Goal: Information Seeking & Learning: Learn about a topic

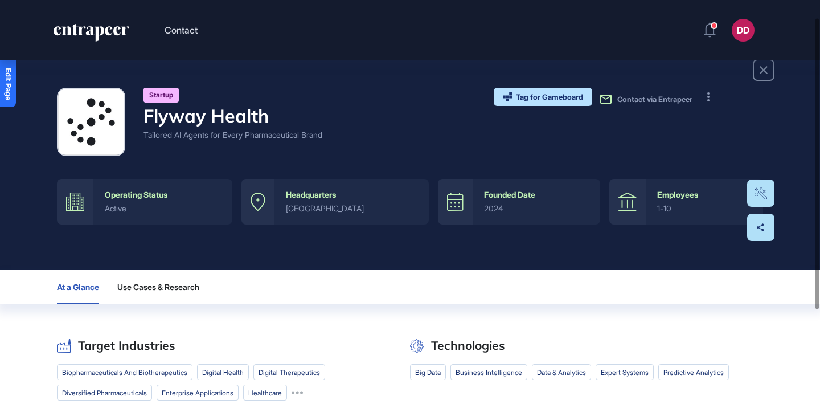
scroll to position [25, 0]
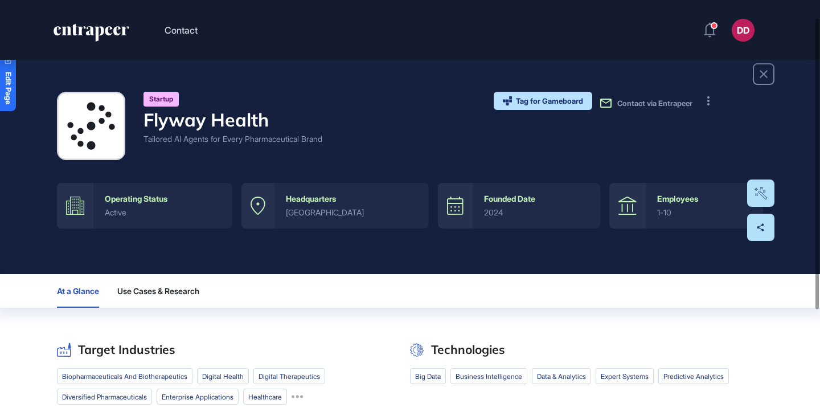
drag, startPoint x: 162, startPoint y: 141, endPoint x: 330, endPoint y: 140, distance: 167.4
click at [322, 140] on div "Tailored AI Agents for Every Pharmaceutical Brand" at bounding box center [232, 139] width 179 height 12
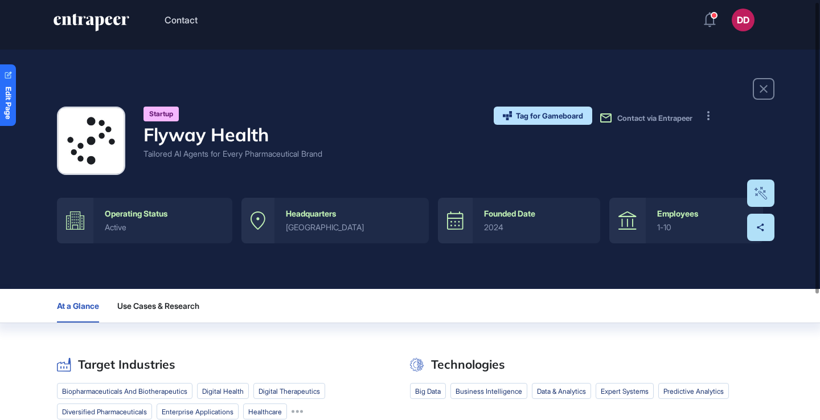
scroll to position [2, 0]
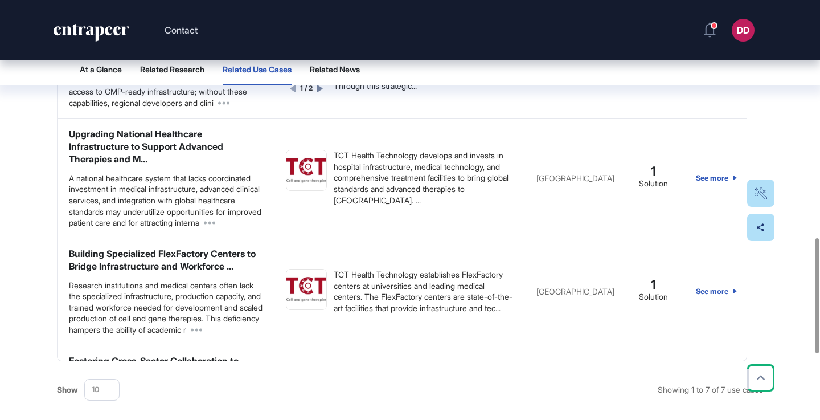
scroll to position [869, 0]
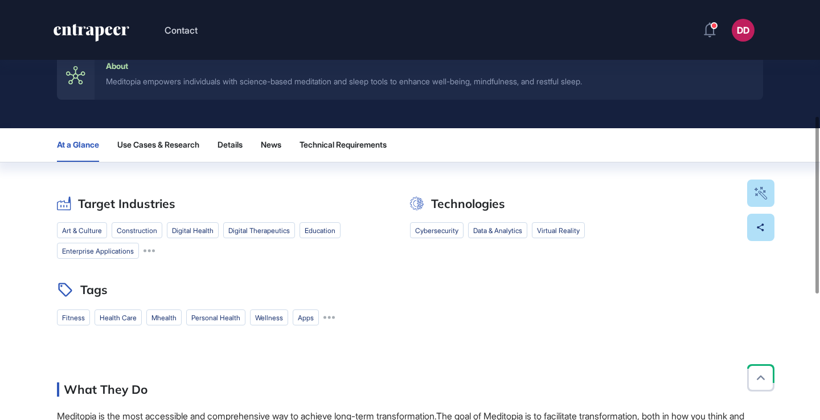
scroll to position [288, 0]
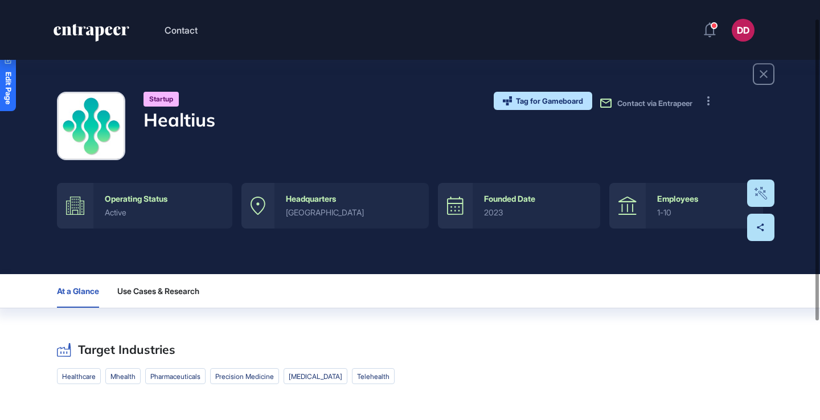
scroll to position [26, 0]
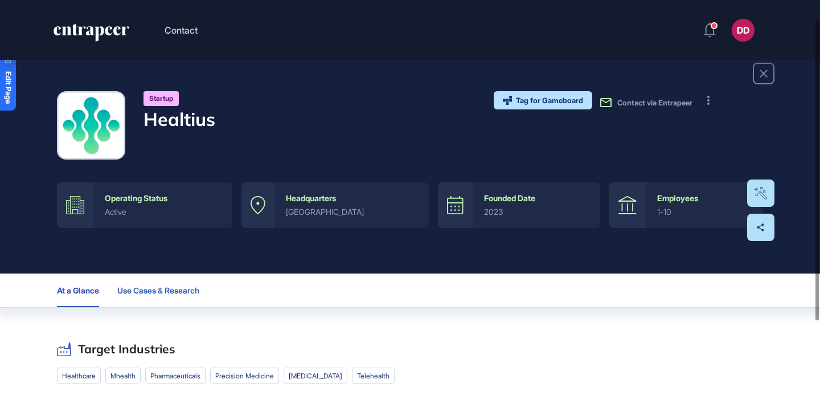
click at [153, 288] on span "Use Cases & Research" at bounding box center [158, 290] width 82 height 9
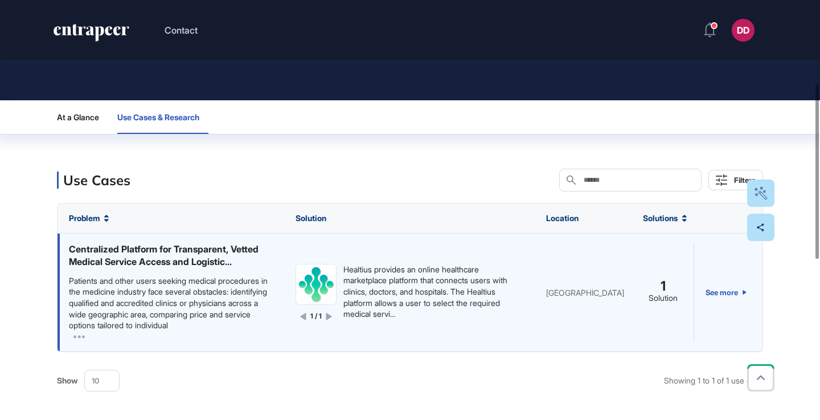
scroll to position [206, 0]
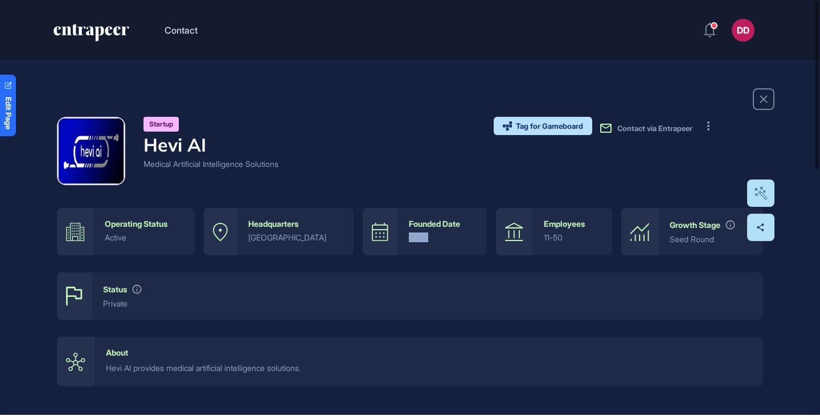
drag, startPoint x: 394, startPoint y: 235, endPoint x: 434, endPoint y: 235, distance: 40.4
click at [434, 235] on div "2020" at bounding box center [442, 237] width 67 height 9
click at [366, 170] on div "Startup Hevi AI Medical Artificial Intelligence Solutions Tag for Gameboard Bui…" at bounding box center [410, 151] width 706 height 68
drag, startPoint x: 142, startPoint y: 147, endPoint x: 215, endPoint y: 147, distance: 72.9
click at [215, 147] on div "Startup Hevi AI Medical Artificial Intelligence Solutions" at bounding box center [167, 151] width 221 height 68
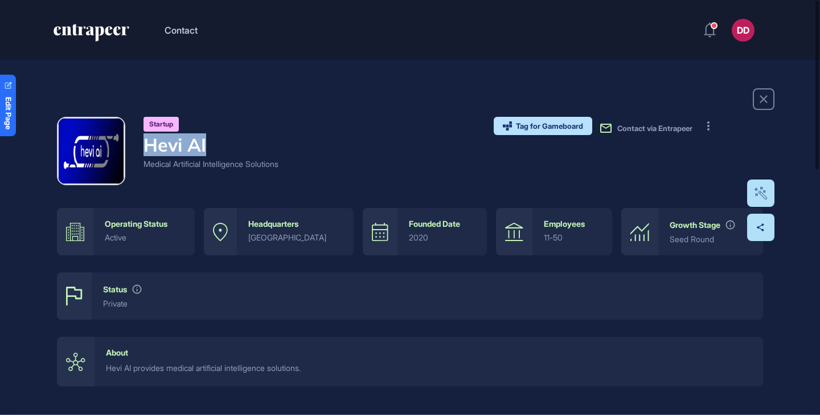
copy h4 "Hevi AI"
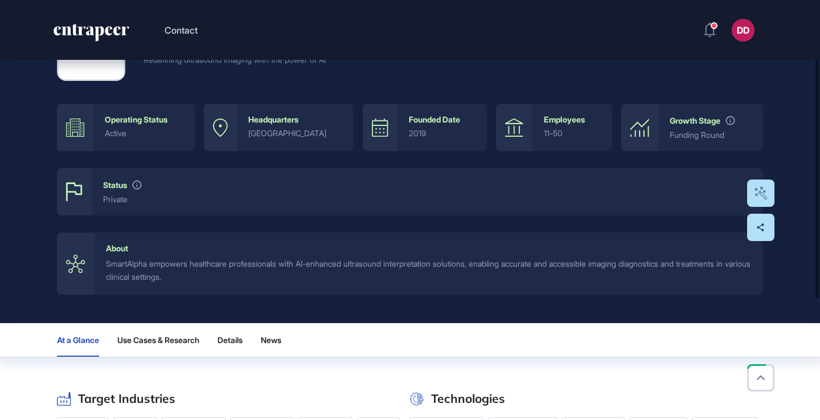
scroll to position [109, 0]
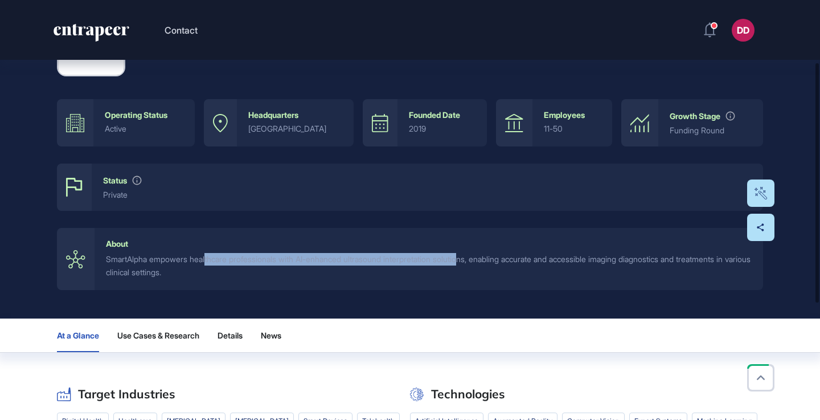
drag, startPoint x: 210, startPoint y: 258, endPoint x: 479, endPoint y: 262, distance: 269.3
click at [479, 262] on div "SmartAlpha empowers healthcare professionals with AI-enhanced ultrasound interp…" at bounding box center [429, 266] width 646 height 26
click at [480, 261] on div "SmartAlpha empowers healthcare professionals with AI-enhanced ultrasound interp…" at bounding box center [429, 266] width 646 height 26
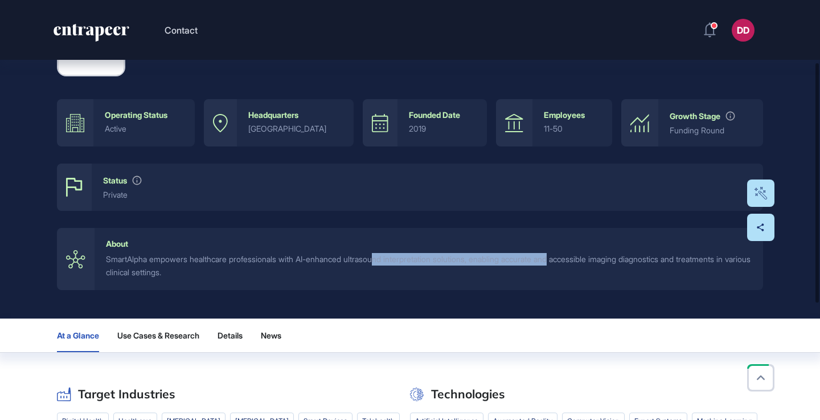
drag, startPoint x: 389, startPoint y: 257, endPoint x: 576, endPoint y: 262, distance: 186.2
click at [575, 262] on div "SmartAlpha empowers healthcare professionals with AI-enhanced ultrasound interp…" at bounding box center [429, 266] width 646 height 26
click at [576, 262] on div "SmartAlpha empowers healthcare professionals with AI-enhanced ultrasound interp…" at bounding box center [429, 266] width 646 height 26
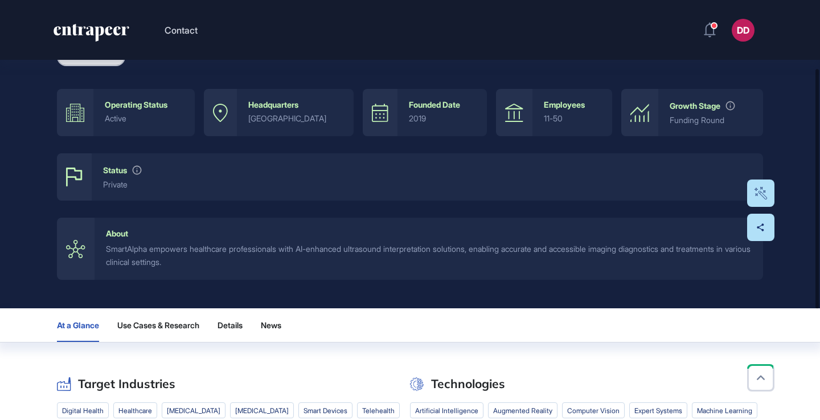
scroll to position [125, 0]
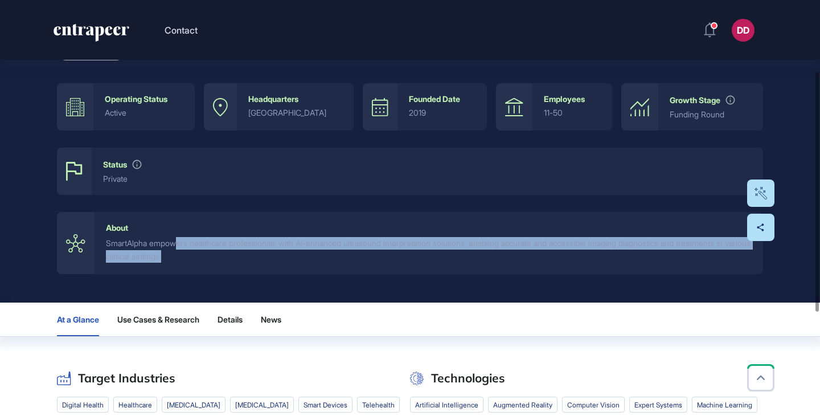
drag, startPoint x: 184, startPoint y: 241, endPoint x: 264, endPoint y: 253, distance: 80.6
click at [264, 253] on div "SmartAlpha empowers healthcare professionals with AI-enhanced ultrasound interp…" at bounding box center [429, 250] width 646 height 26
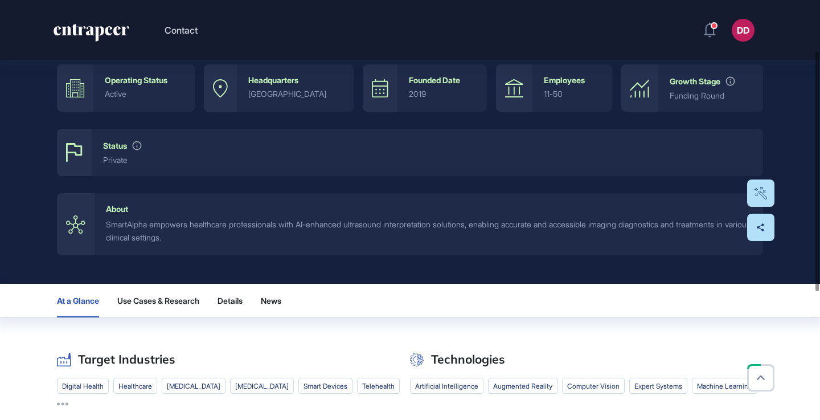
scroll to position [0, 0]
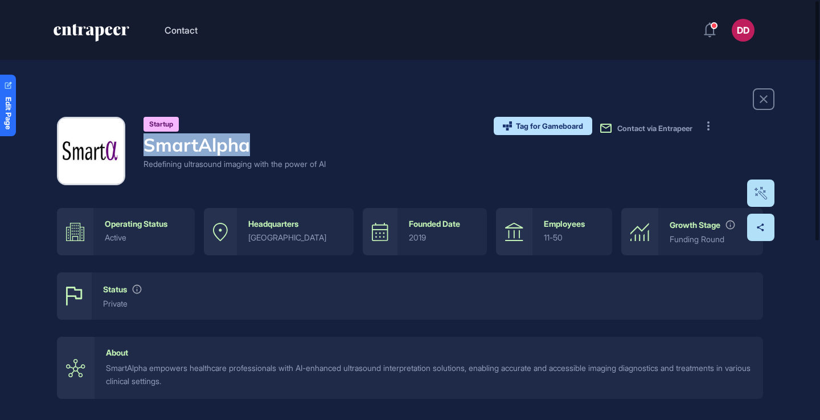
drag, startPoint x: 146, startPoint y: 147, endPoint x: 265, endPoint y: 149, distance: 119.6
click at [266, 148] on h4 "SmartAlpha" at bounding box center [234, 145] width 182 height 22
copy h4 "SmartAlpha"
click at [301, 163] on div "Redefining ultrasound imaging with the power of AI" at bounding box center [234, 164] width 182 height 12
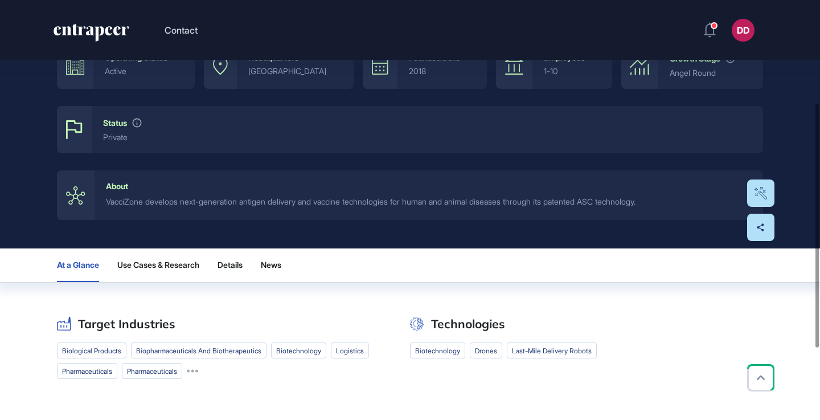
scroll to position [223, 0]
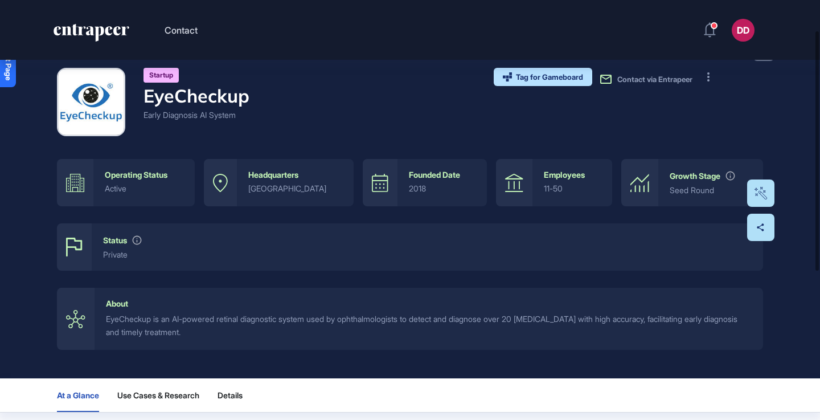
scroll to position [55, 0]
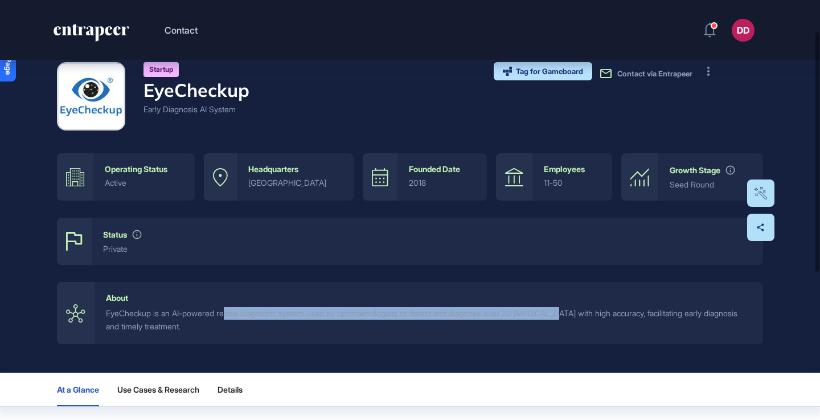
drag, startPoint x: 229, startPoint y: 313, endPoint x: 574, endPoint y: 311, distance: 345.0
click at [575, 313] on div "EyeCheckup is an AI-powered retinal diagnostic system used by ophthalmologists …" at bounding box center [429, 320] width 646 height 26
click at [574, 311] on div "EyeCheckup is an AI-powered retinal diagnostic system used by ophthalmologists …" at bounding box center [429, 320] width 646 height 26
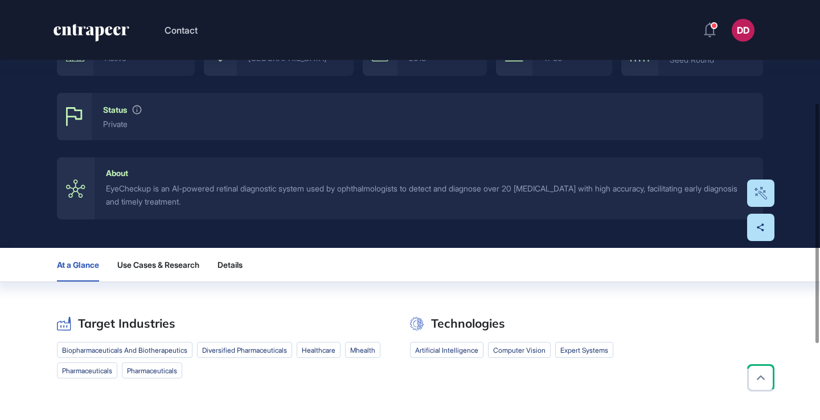
scroll to position [0, 0]
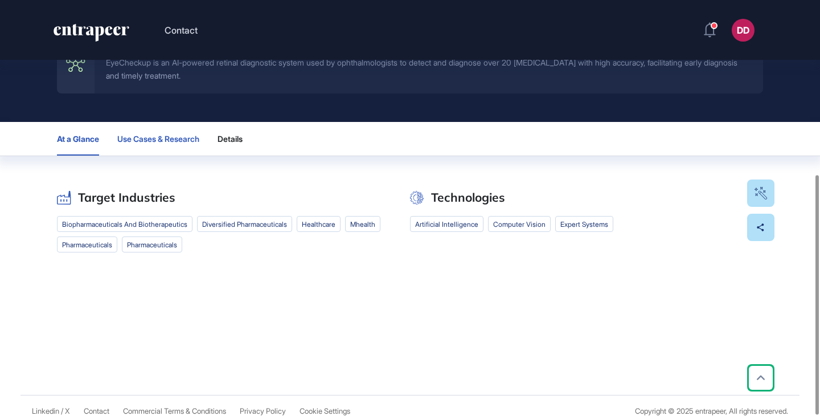
click at [173, 133] on button "Use Cases & Research" at bounding box center [158, 139] width 82 height 34
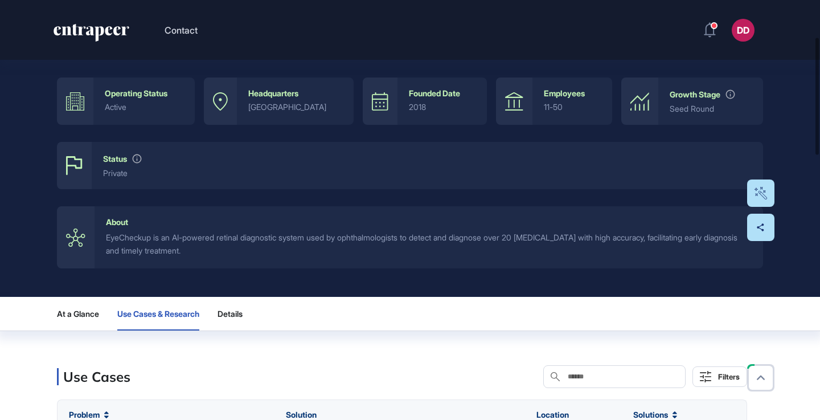
scroll to position [134, 0]
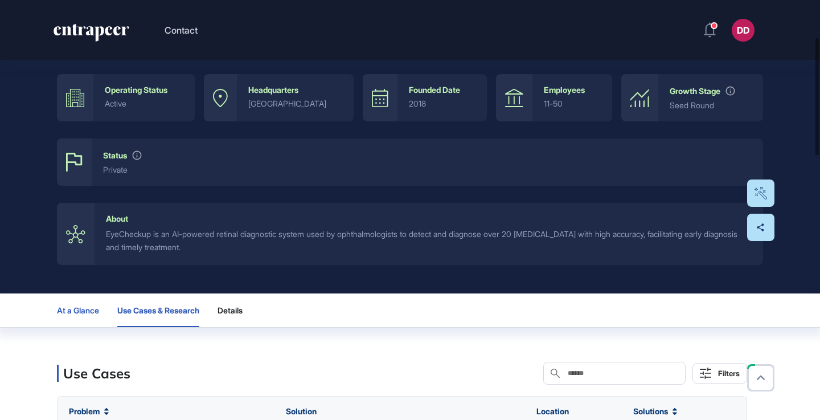
click at [91, 310] on span "At a Glance" at bounding box center [78, 310] width 42 height 9
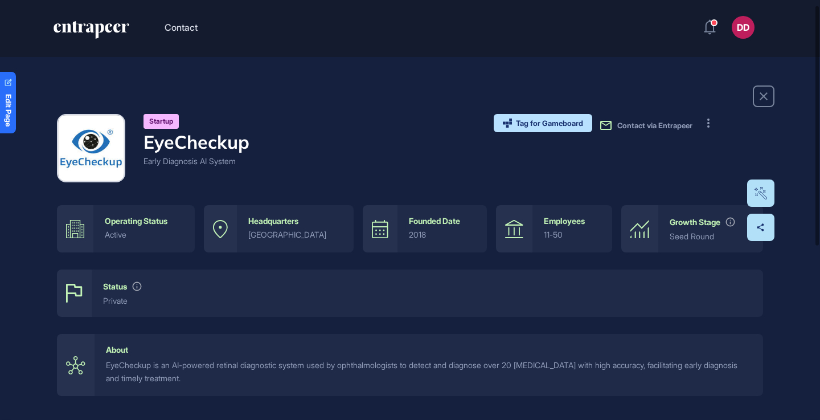
scroll to position [0, 0]
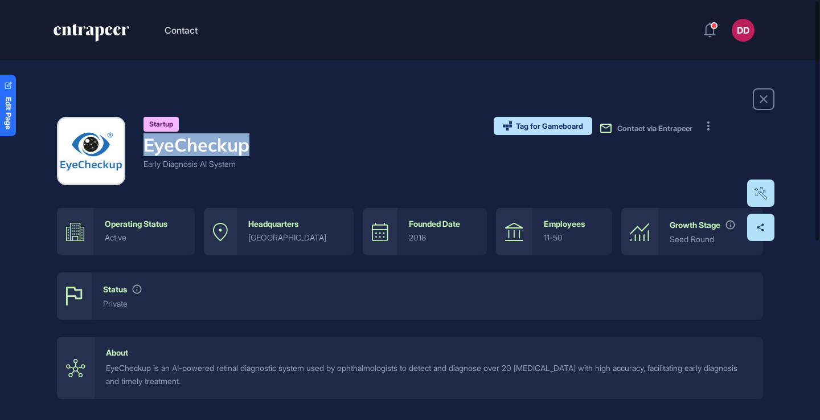
drag, startPoint x: 145, startPoint y: 148, endPoint x: 261, endPoint y: 149, distance: 116.1
click at [261, 149] on div "Startup EyeCheckup Early Diagnosis AI System Tag for Gameboard Build Partner In…" at bounding box center [410, 151] width 706 height 68
copy h4 "EyeCheckup"
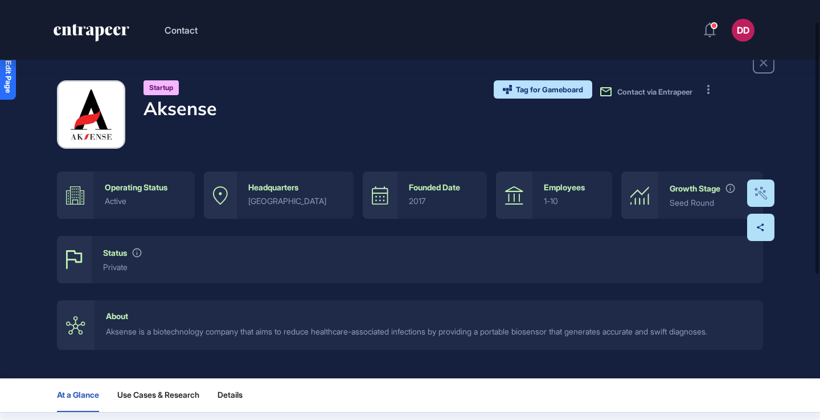
scroll to position [25, 0]
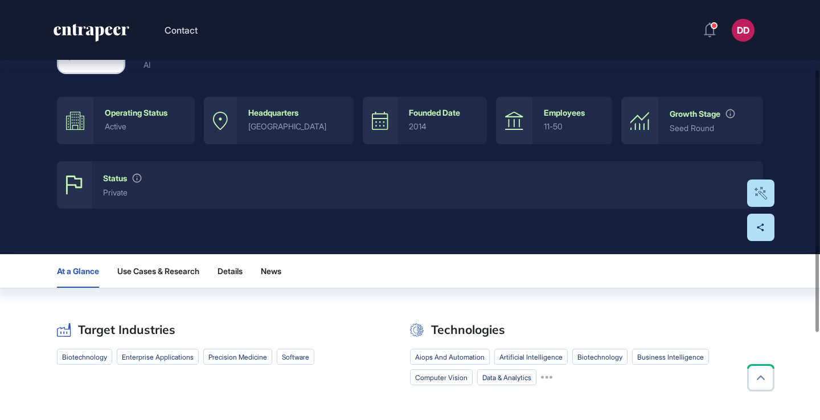
scroll to position [136, 0]
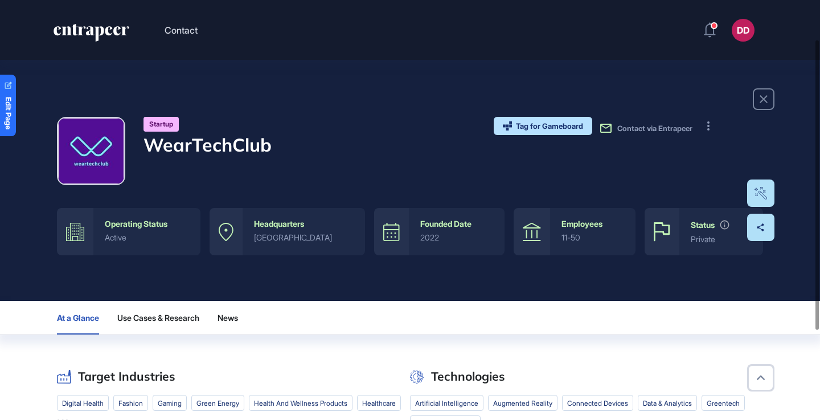
scroll to position [117, 0]
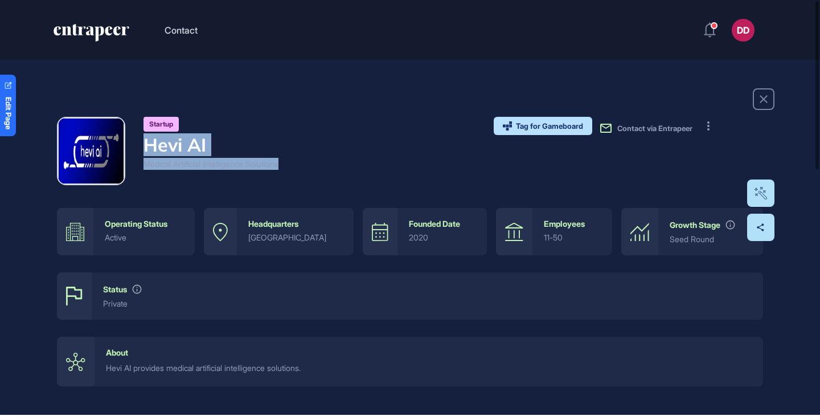
drag, startPoint x: 146, startPoint y: 149, endPoint x: 293, endPoint y: 167, distance: 148.5
click at [293, 167] on div "Startup Hevi AI Medical Artificial Intelligence Solutions Tag for Gameboard Bui…" at bounding box center [410, 151] width 706 height 68
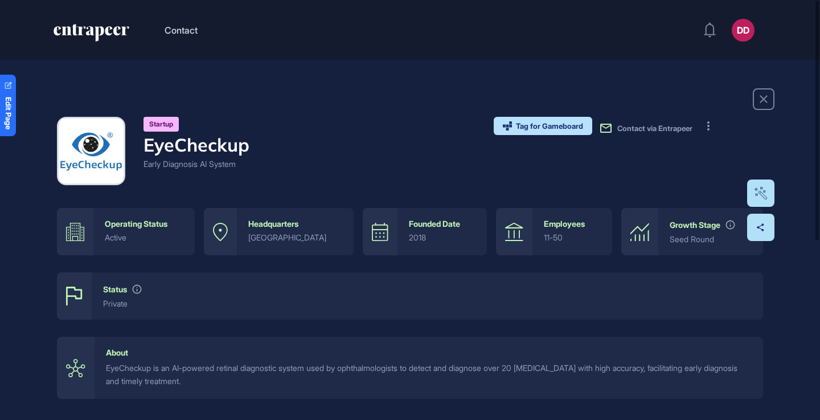
scroll to position [1, 1]
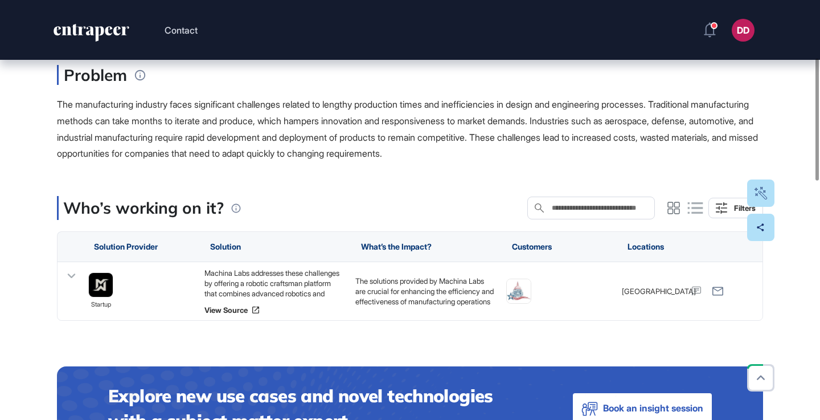
scroll to position [197, 0]
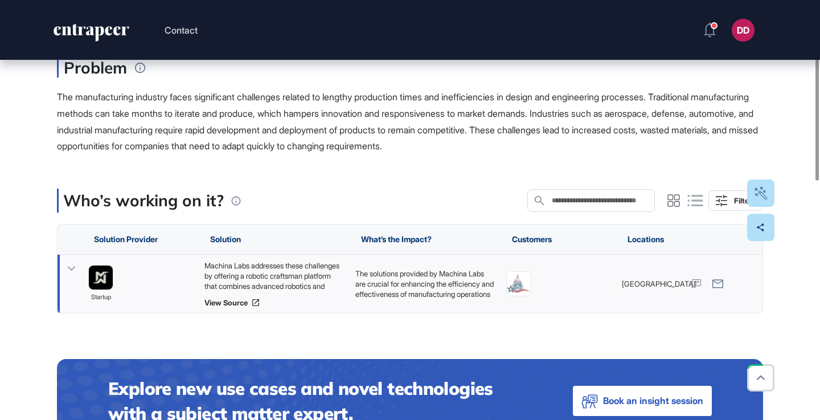
click at [74, 265] on icon at bounding box center [71, 268] width 17 height 17
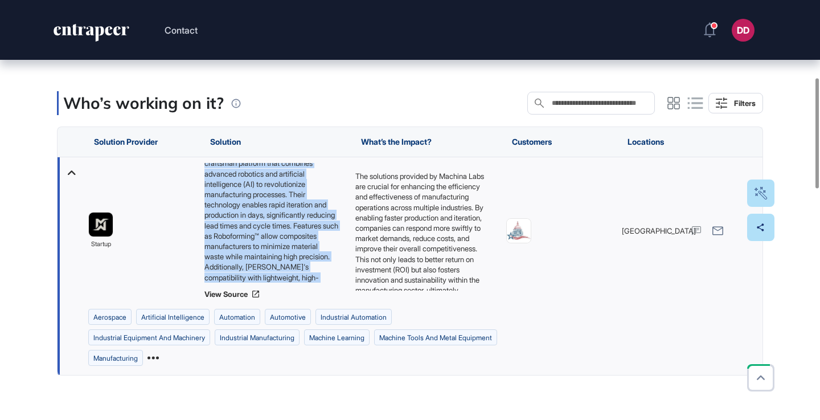
scroll to position [88, 0]
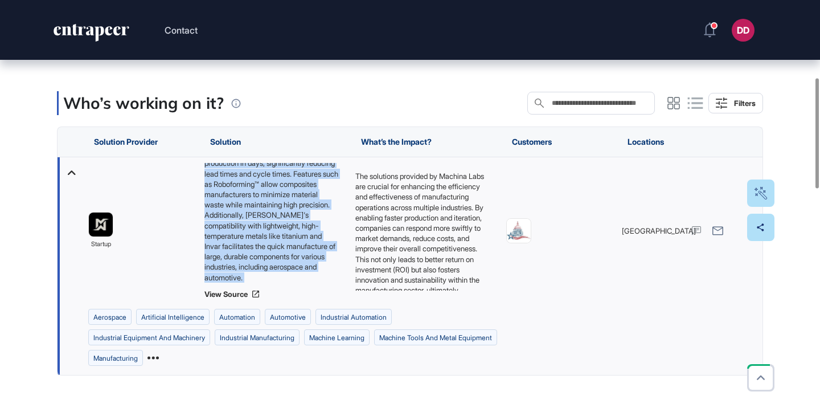
drag, startPoint x: 206, startPoint y: 166, endPoint x: 315, endPoint y: 286, distance: 162.8
click at [317, 287] on div "Machina Labs addresses these challenges by offering a robotic craftsman platfor…" at bounding box center [273, 231] width 139 height 136
copy div "Machina Labs addresses these challenges by offering a robotic craftsman platfor…"
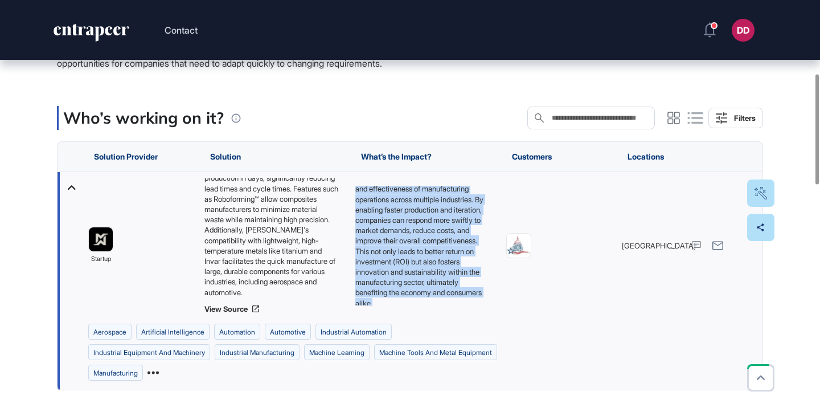
scroll to position [36, 0]
drag, startPoint x: 355, startPoint y: 189, endPoint x: 457, endPoint y: 307, distance: 155.9
click at [457, 308] on div "The solutions provided by Machina Labs are crucial for enhancing the efficiency…" at bounding box center [425, 245] width 151 height 147
copy p "The solutions provided by Machina Labs are crucial for enhancing the efficiency…"
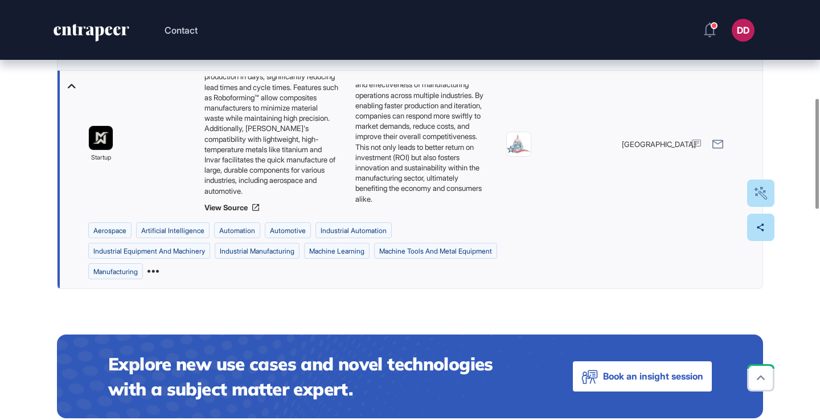
scroll to position [435, 0]
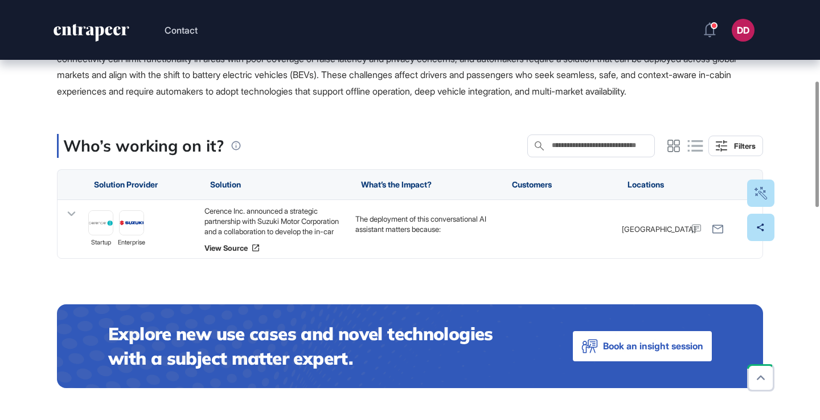
scroll to position [269, 0]
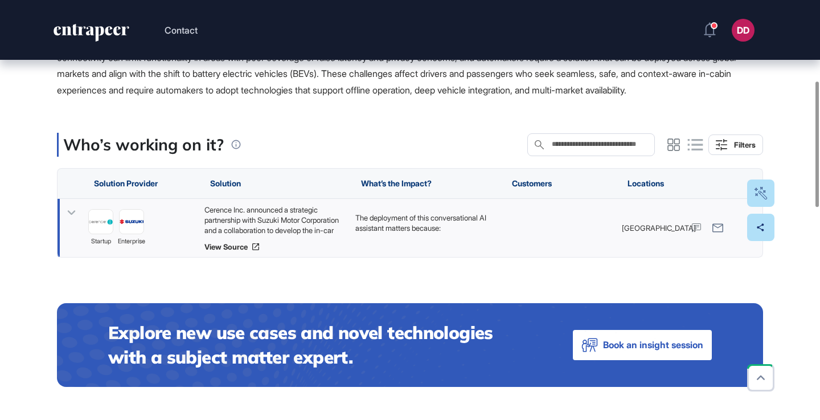
click at [70, 215] on icon at bounding box center [72, 212] width 8 height 5
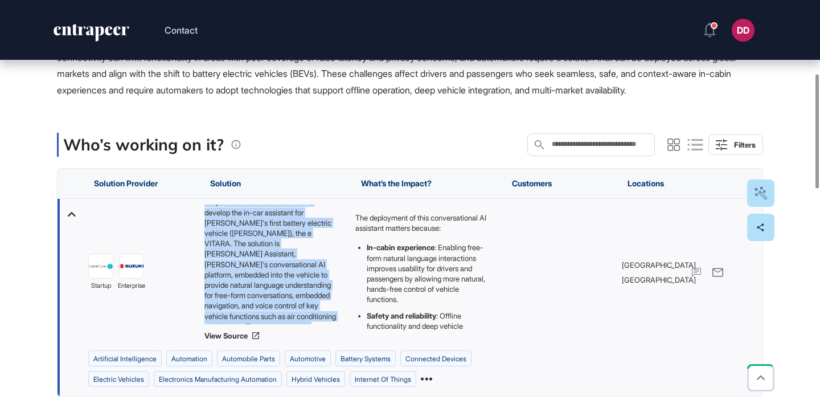
scroll to position [77, 0]
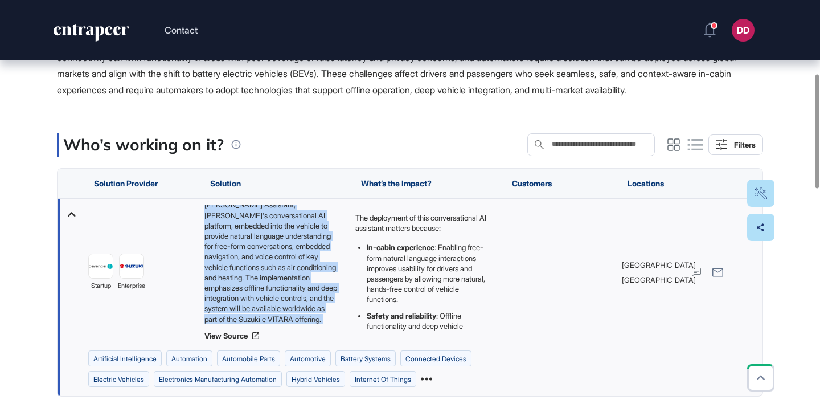
drag, startPoint x: 204, startPoint y: 225, endPoint x: 309, endPoint y: 346, distance: 159.8
click at [309, 340] on div "Cerence Inc. announced a strategic partnership with Suzuki Motor Corporation an…" at bounding box center [273, 272] width 139 height 136
copy div "Cerence Inc. announced a strategic partnership with Suzuki Motor Corporation an…"
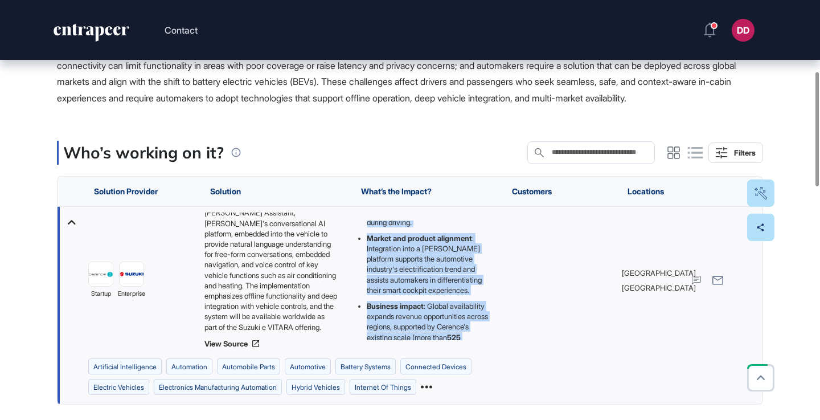
scroll to position [206, 0]
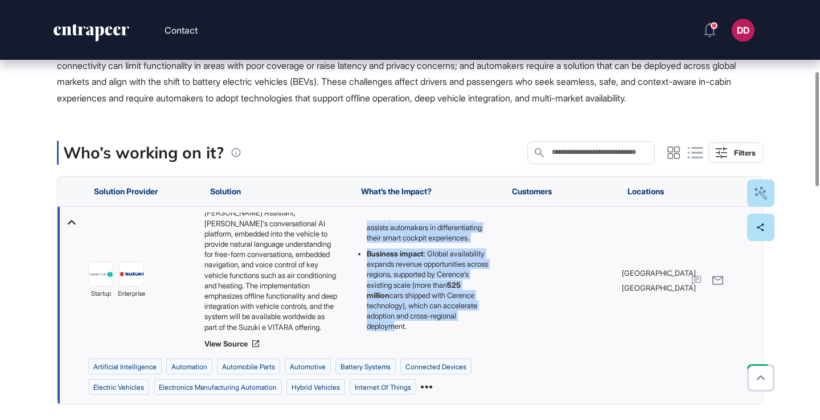
drag, startPoint x: 354, startPoint y: 237, endPoint x: 467, endPoint y: 346, distance: 157.1
click at [467, 346] on div "The deployment of this conversational AI assistant matters because: In-cabin ex…" at bounding box center [425, 280] width 151 height 147
copy div "The deployment of this conversational AI assistant matters because: In-cabin ex…"
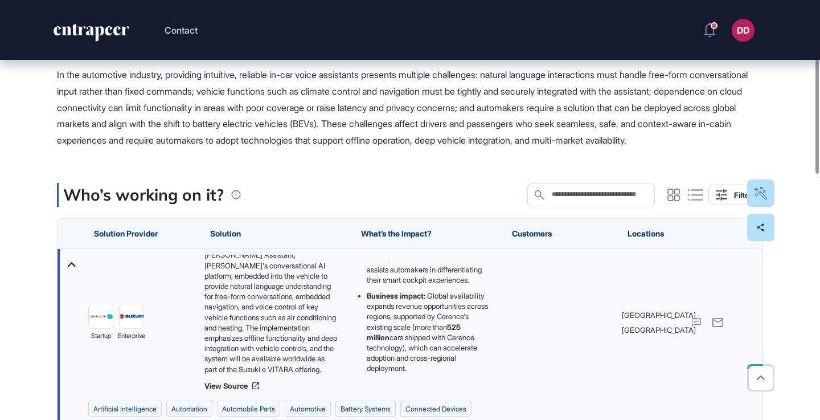
scroll to position [224, 0]
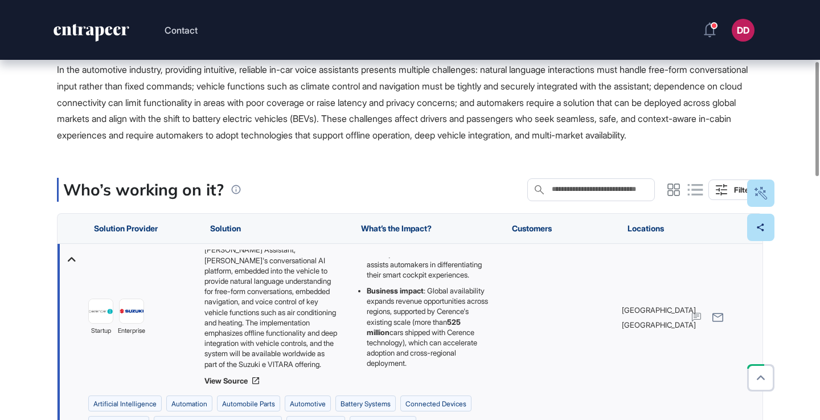
click at [267, 96] on div "In the automotive industry, providing intuitive, reliable in-car voice assistan…" at bounding box center [410, 102] width 706 height 82
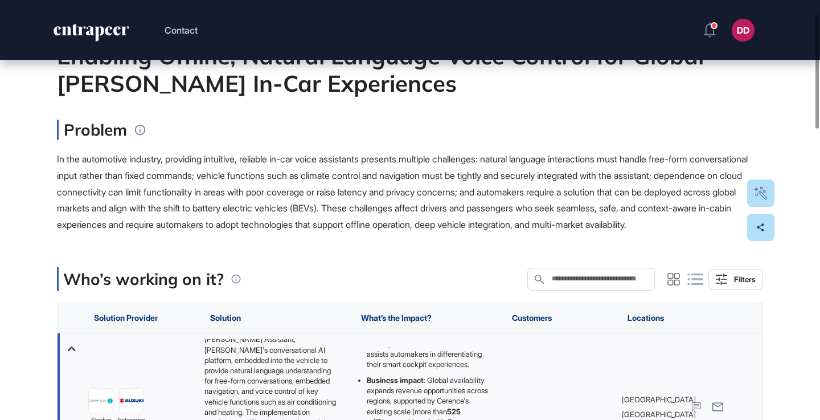
scroll to position [0, 0]
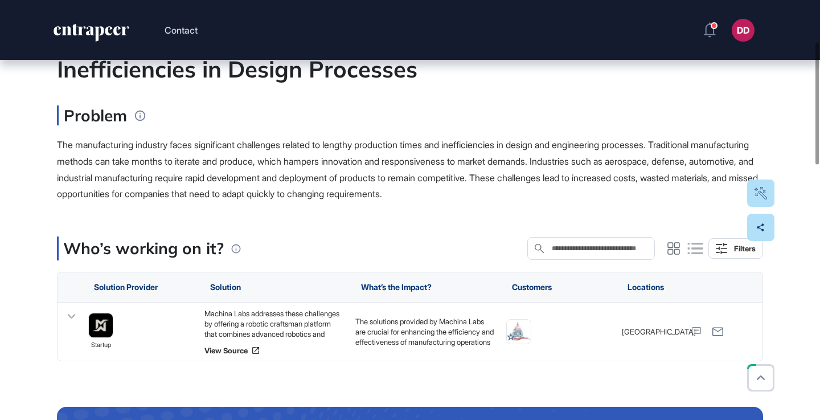
scroll to position [152, 0]
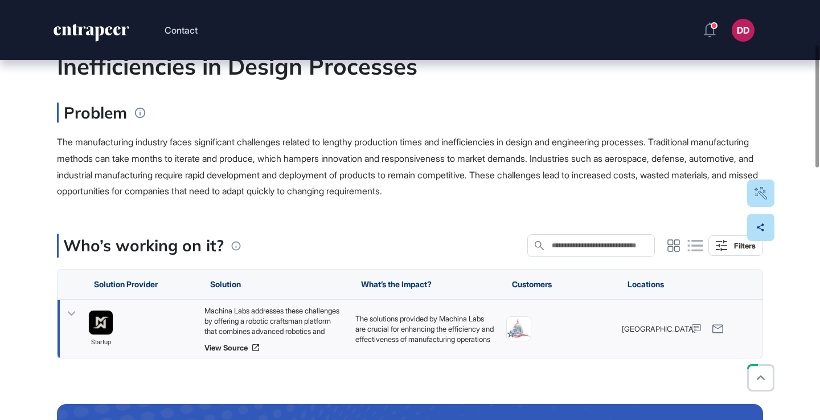
click at [72, 315] on icon at bounding box center [71, 313] width 17 height 17
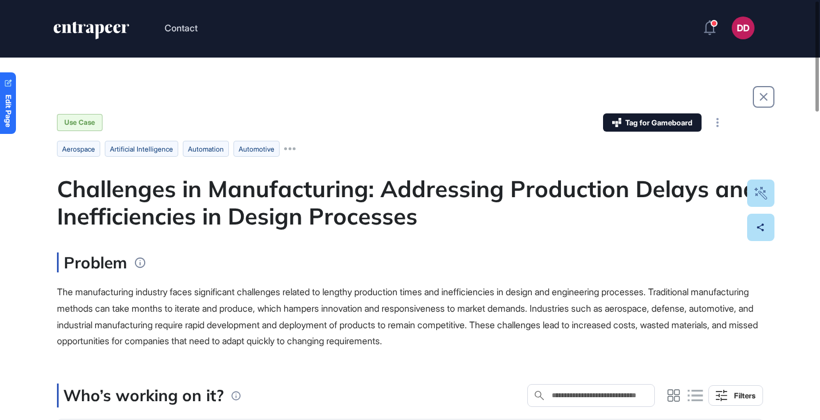
scroll to position [0, 0]
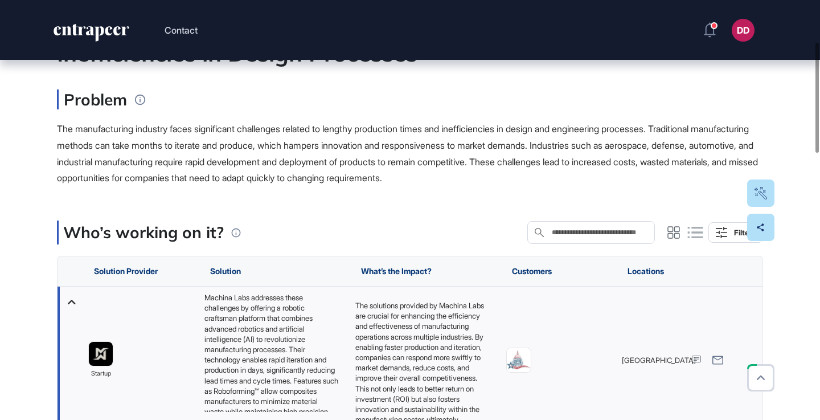
scroll to position [157, 0]
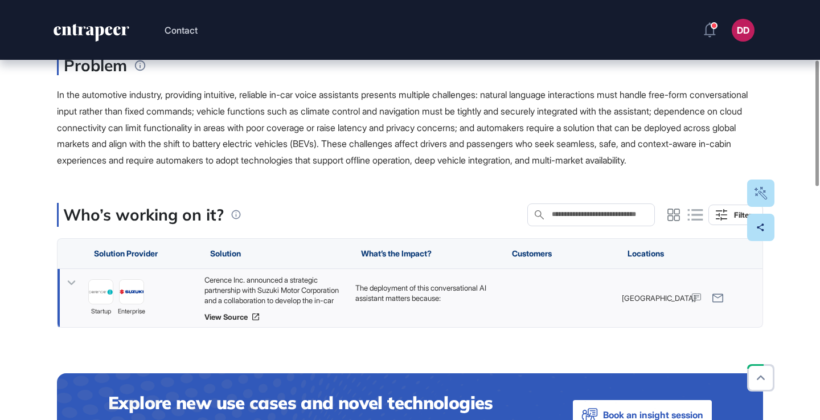
click at [71, 291] on icon at bounding box center [71, 282] width 17 height 17
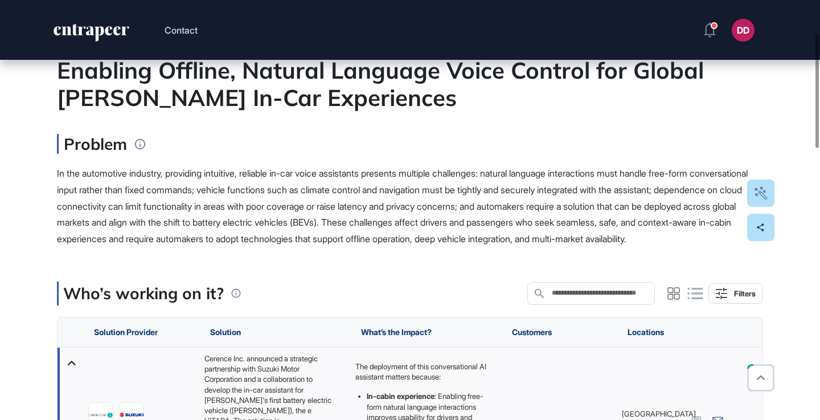
scroll to position [65, 0]
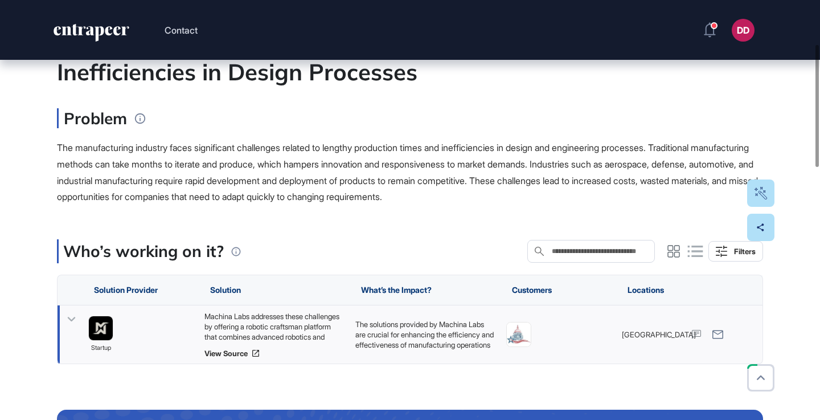
scroll to position [150, 0]
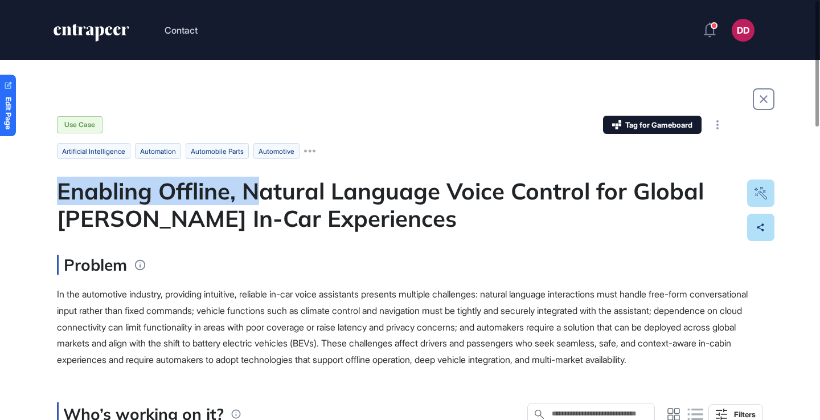
drag, startPoint x: 58, startPoint y: 191, endPoint x: 253, endPoint y: 198, distance: 195.4
click at [253, 198] on div "Enabling Offline, Natural Language Voice Control for Global BEV In-Car Experien…" at bounding box center [410, 204] width 706 height 55
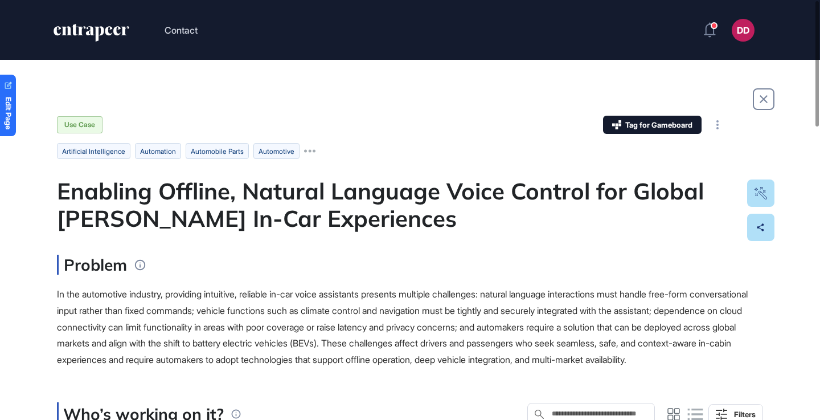
click at [250, 216] on div "Enabling Offline, Natural Language Voice Control for Global BEV In-Car Experien…" at bounding box center [410, 204] width 706 height 55
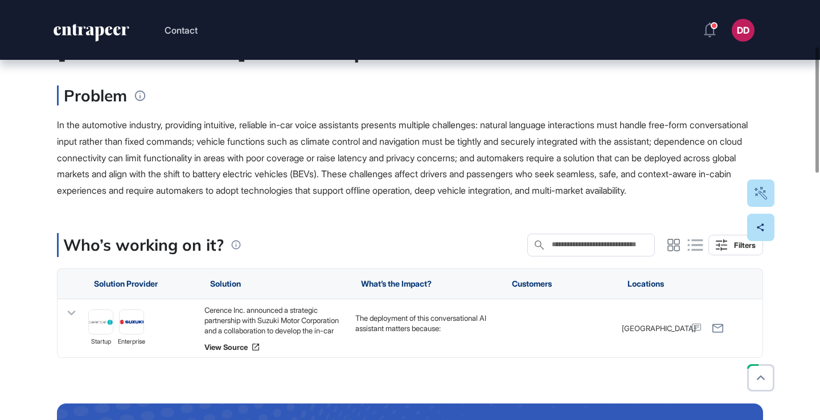
scroll to position [183, 0]
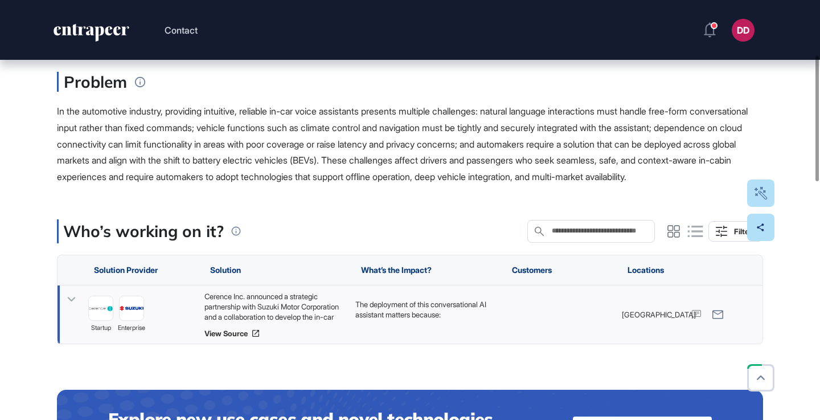
click at [71, 301] on icon at bounding box center [72, 299] width 8 height 5
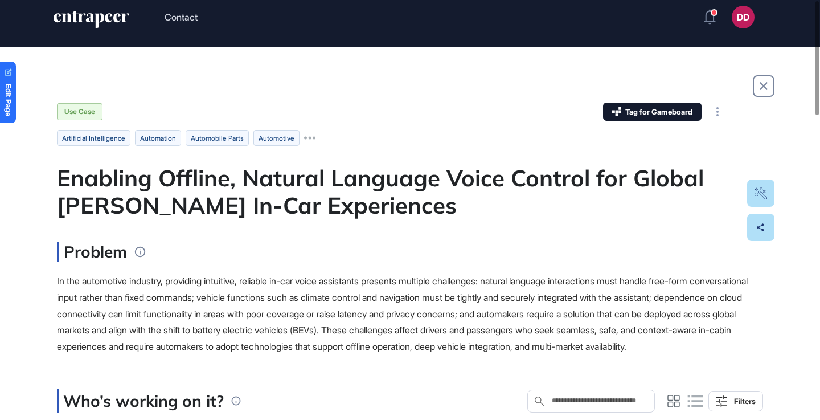
scroll to position [0, 0]
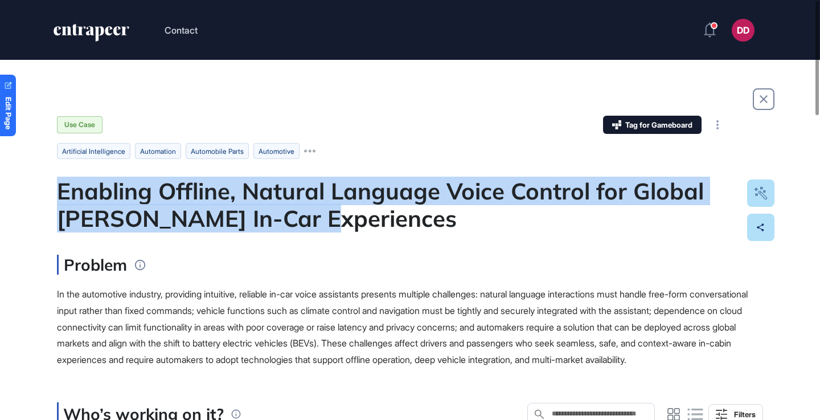
drag, startPoint x: 55, startPoint y: 195, endPoint x: 297, endPoint y: 223, distance: 244.2
click at [268, 223] on div "Enabling Offline, Natural Language Voice Control for Global BEV In-Car Experien…" at bounding box center [410, 204] width 706 height 55
drag, startPoint x: 58, startPoint y: 184, endPoint x: 298, endPoint y: 229, distance: 244.5
click at [298, 229] on div "Enabling Offline, Natural Language Voice Control for Global BEV In-Car Experien…" at bounding box center [410, 204] width 706 height 55
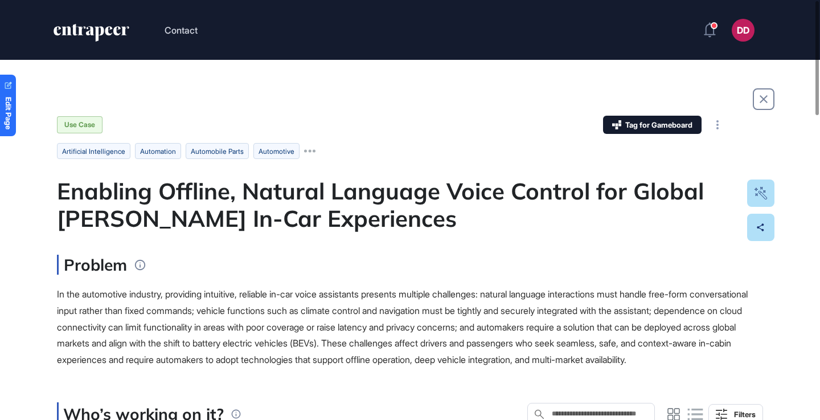
click at [221, 305] on span "In the automotive industry, providing intuitive, reliable in-car voice assistan…" at bounding box center [402, 326] width 691 height 77
